Goal: Task Accomplishment & Management: Manage account settings

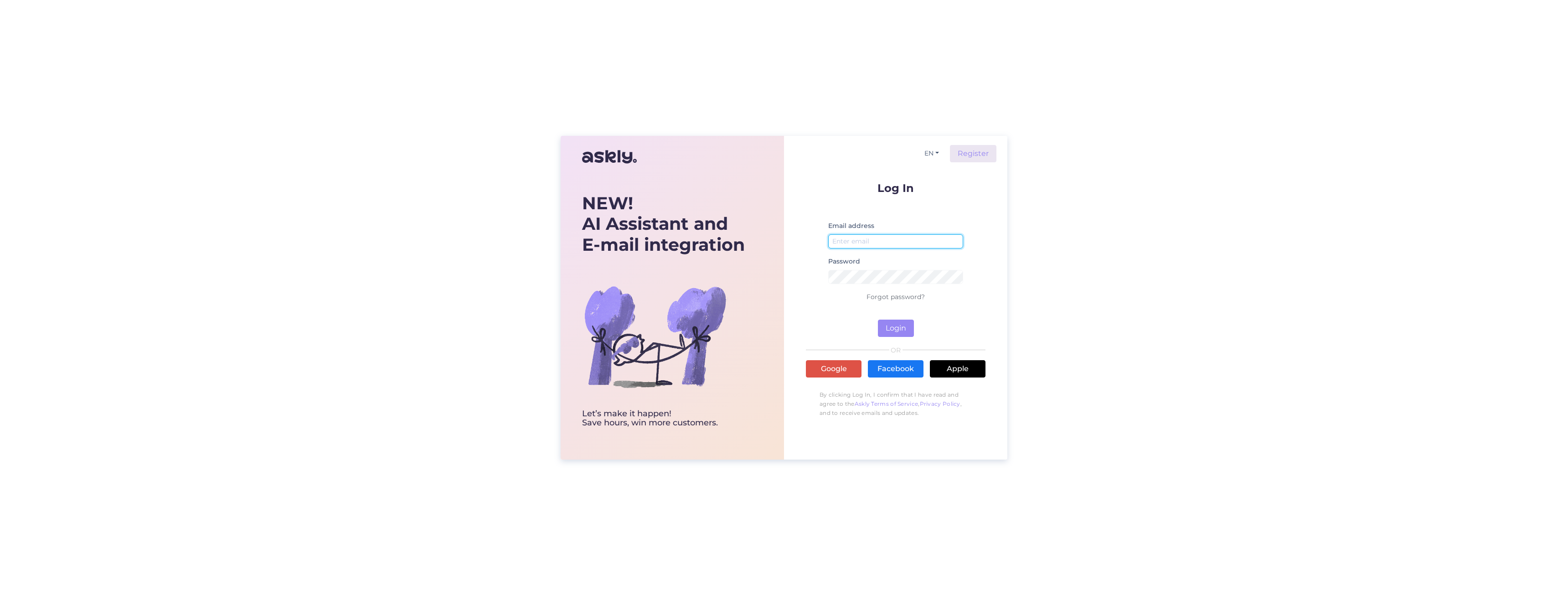
paste input "[EMAIL_ADDRESS][DOMAIN_NAME]"
type input "[EMAIL_ADDRESS][DOMAIN_NAME]"
click at [896, 328] on button "Login" at bounding box center [896, 329] width 36 height 18
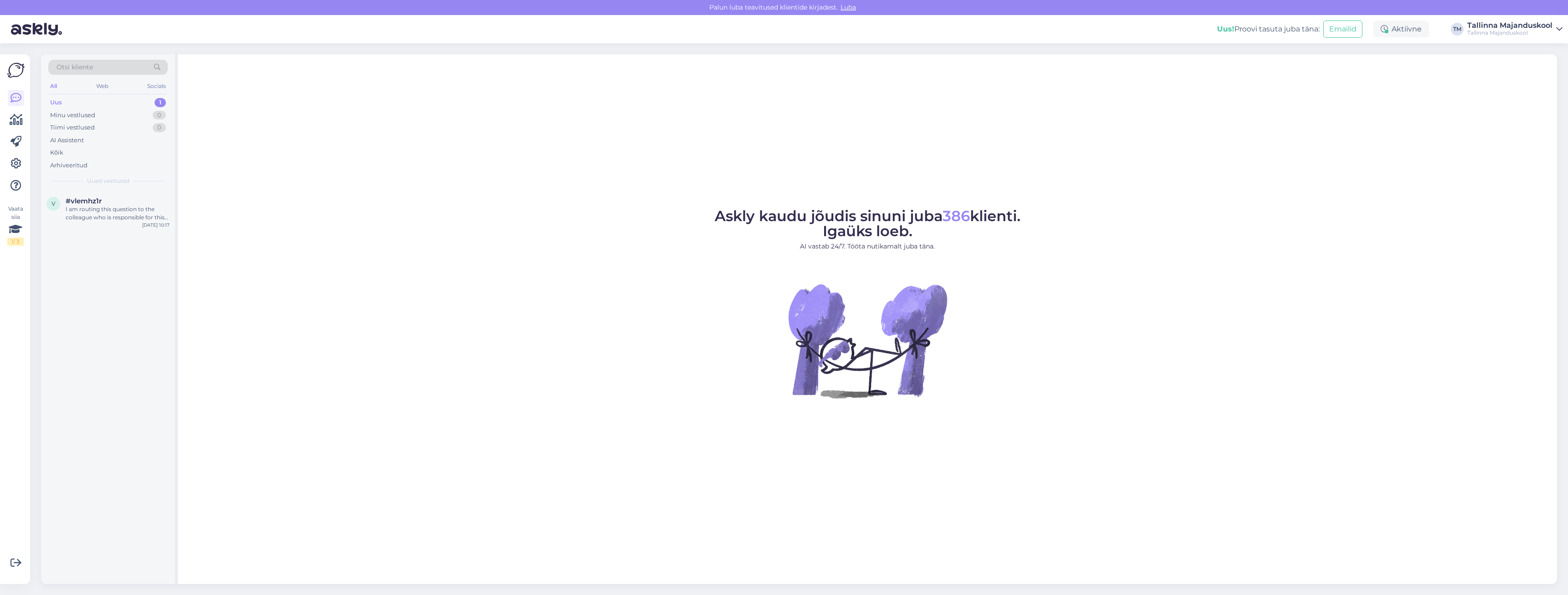
click at [58, 102] on div "Uus" at bounding box center [56, 102] width 12 height 9
click at [16, 165] on icon at bounding box center [16, 164] width 11 height 11
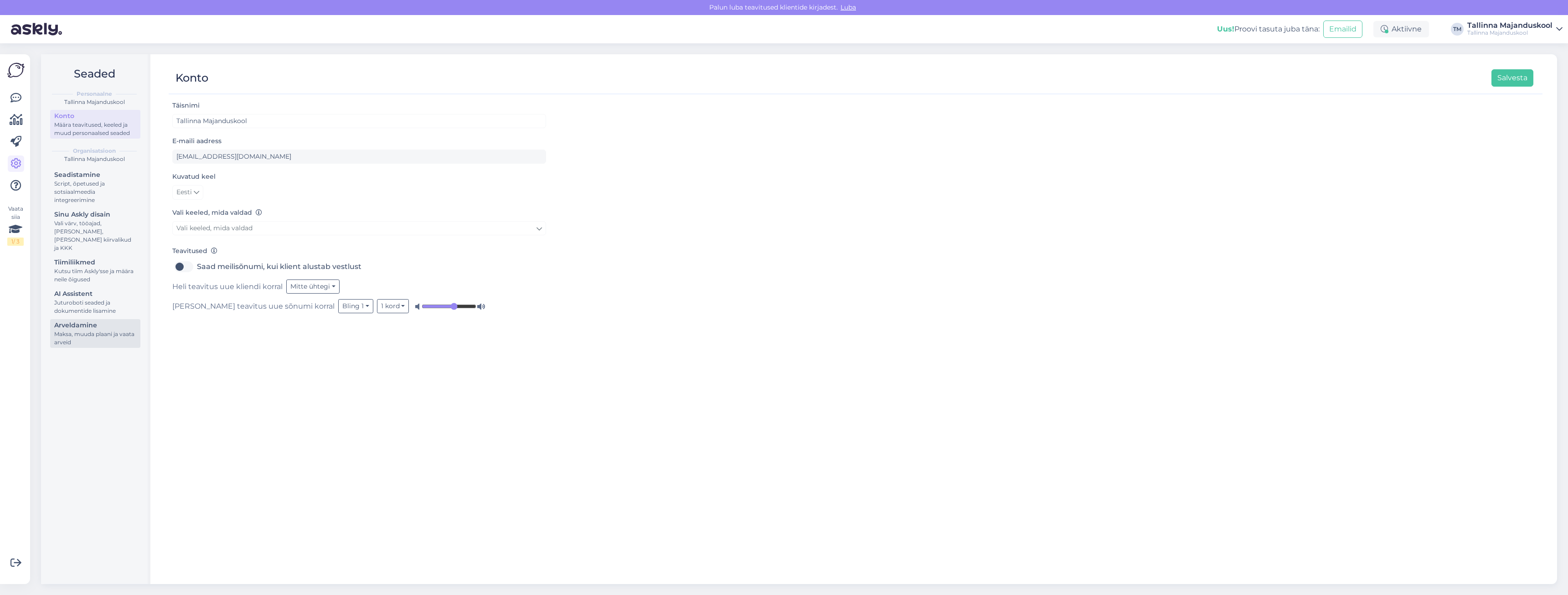
click at [70, 320] on div "Arveldamine" at bounding box center [95, 325] width 82 height 10
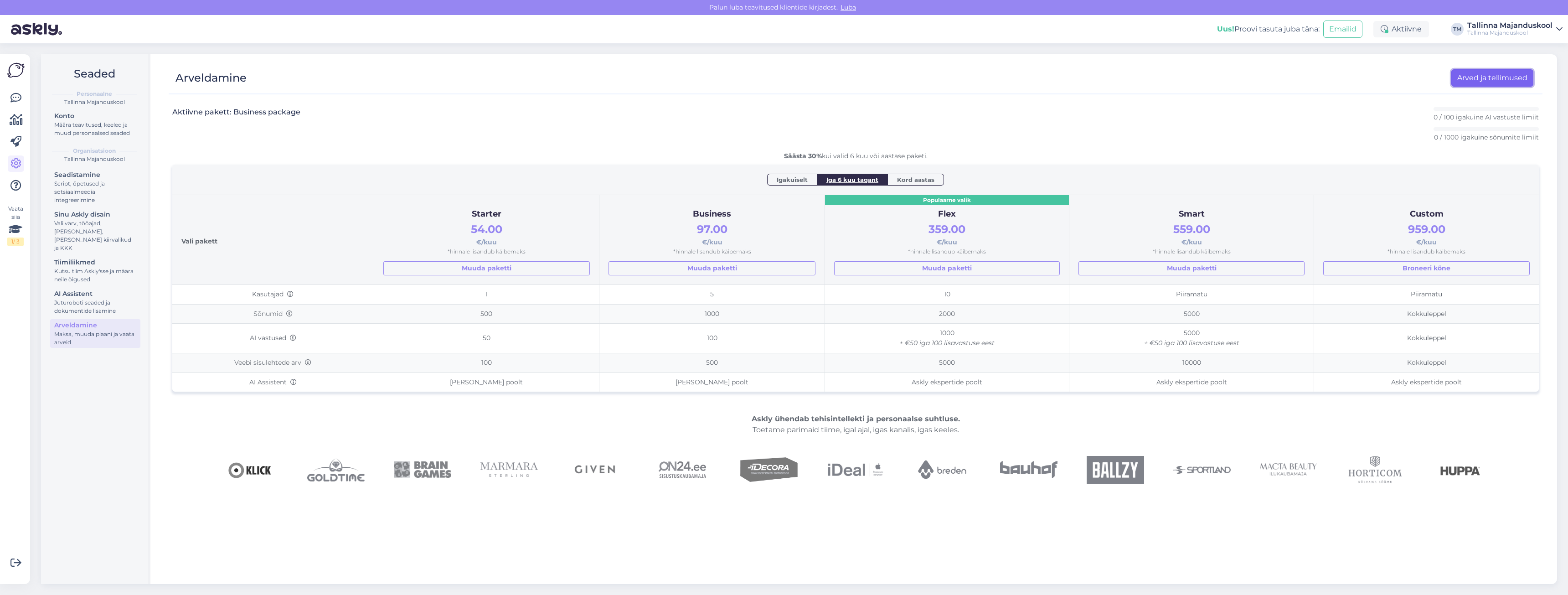
click at [1462, 77] on link "Arved ja tellimused" at bounding box center [1492, 78] width 82 height 18
